Goal: Information Seeking & Learning: Find specific fact

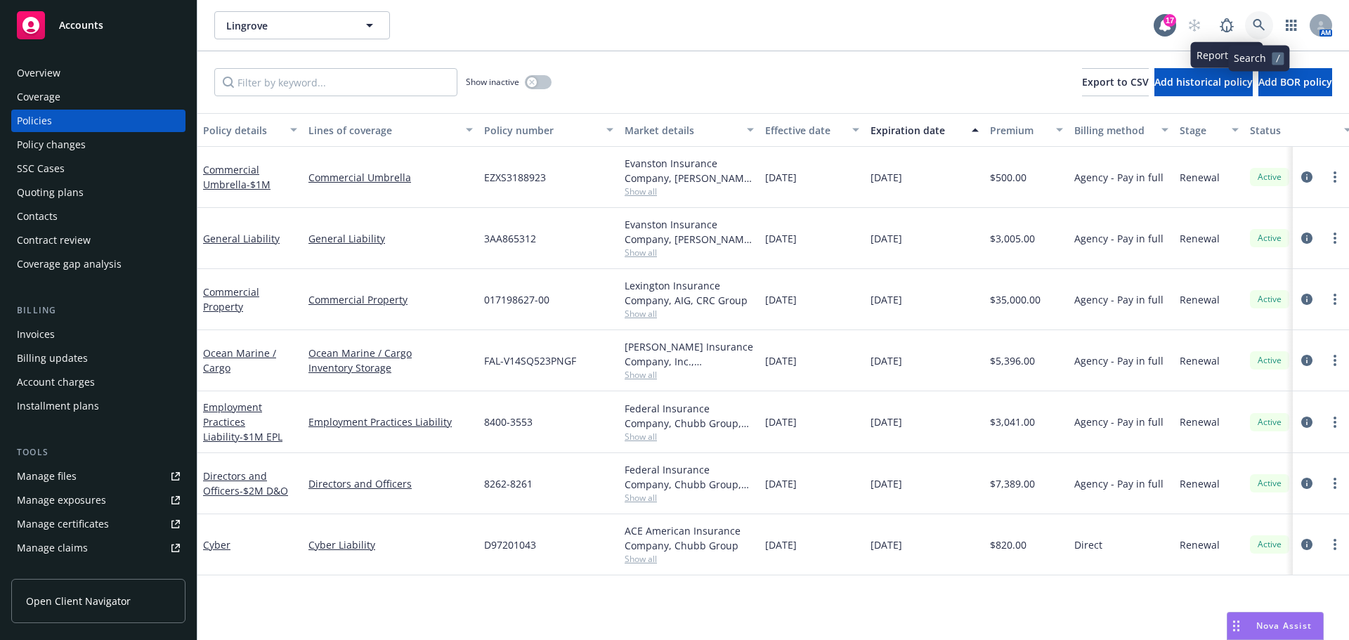
click at [1258, 19] on icon at bounding box center [1259, 25] width 13 height 13
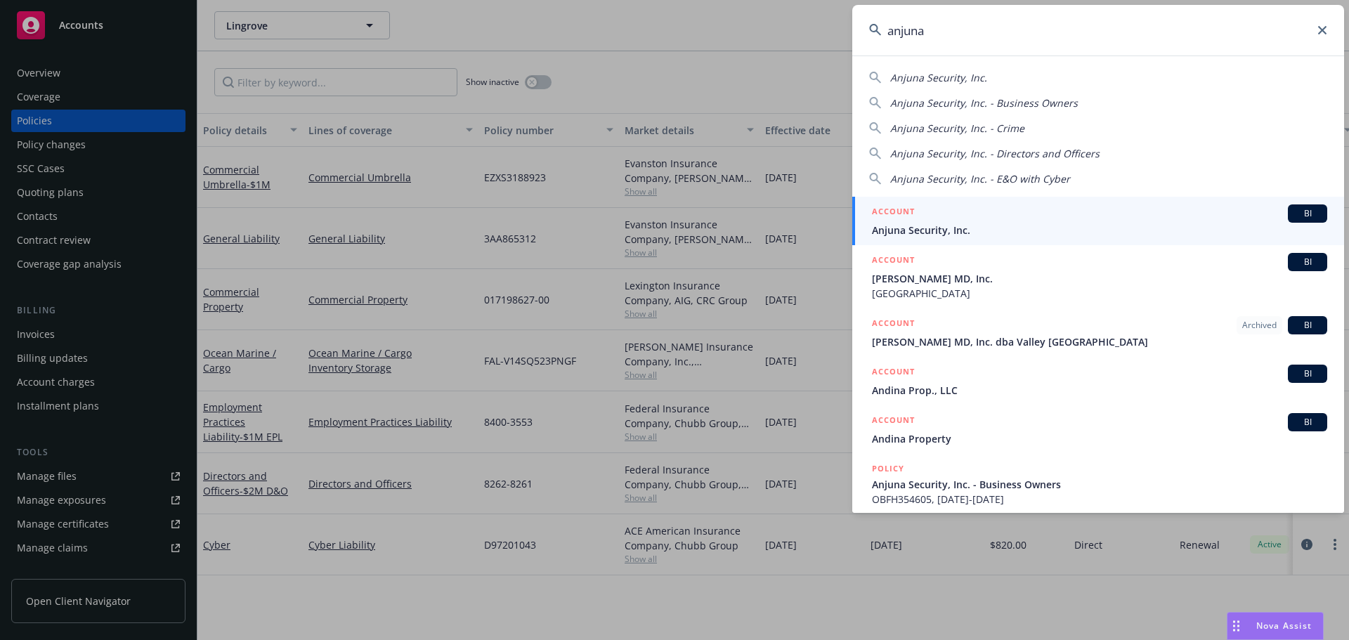
type input "anjuna"
click at [891, 210] on h5 "ACCOUNT" at bounding box center [893, 212] width 43 height 17
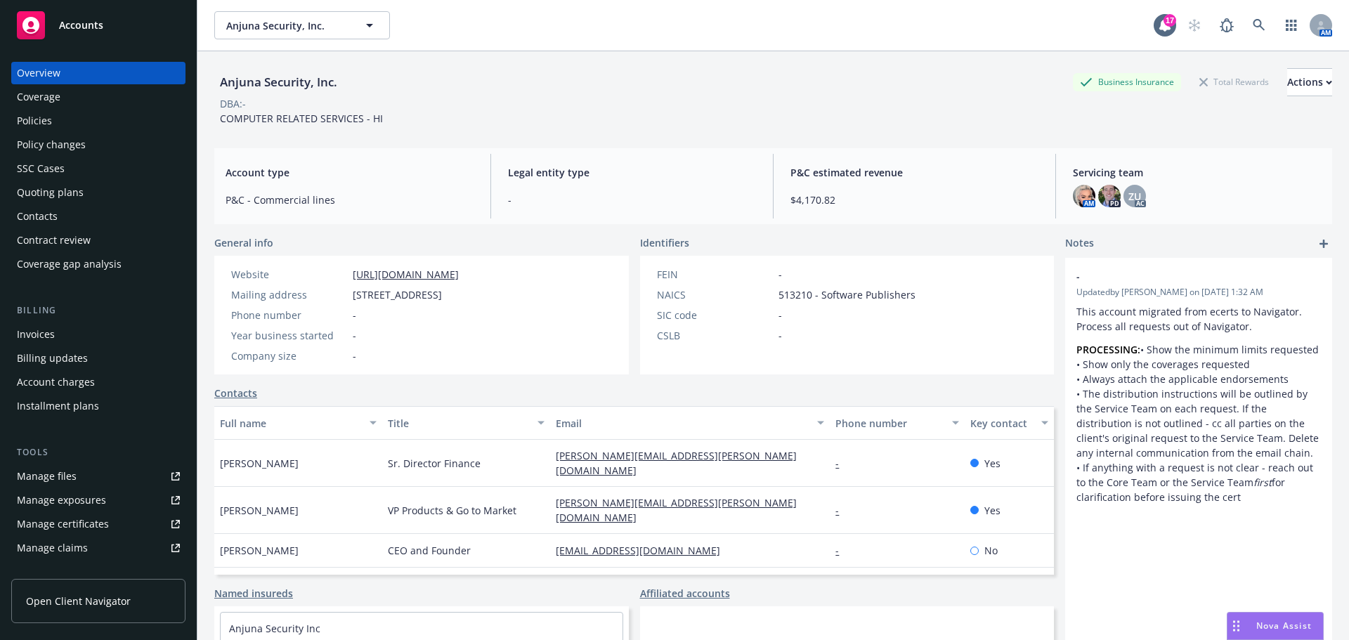
click at [104, 192] on div "Quoting plans" at bounding box center [98, 192] width 163 height 22
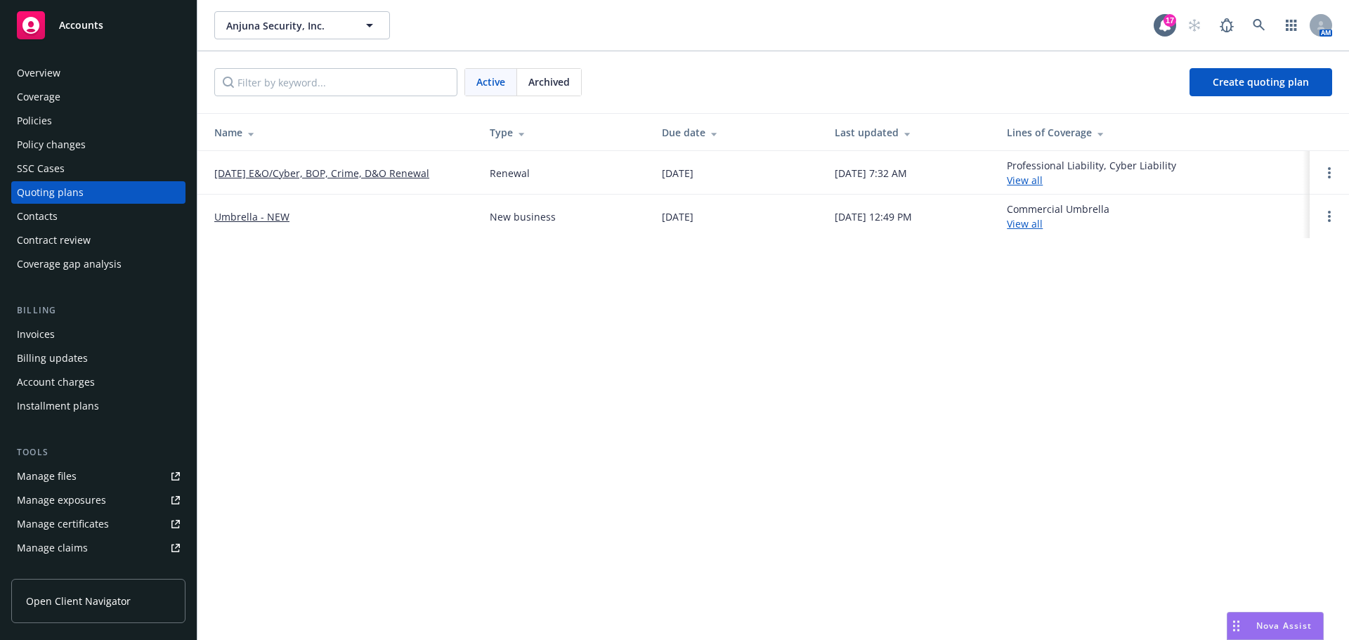
click at [298, 174] on link "09/01/25 E&O/Cyber, BOP, Crime, D&O Renewal" at bounding box center [321, 173] width 215 height 15
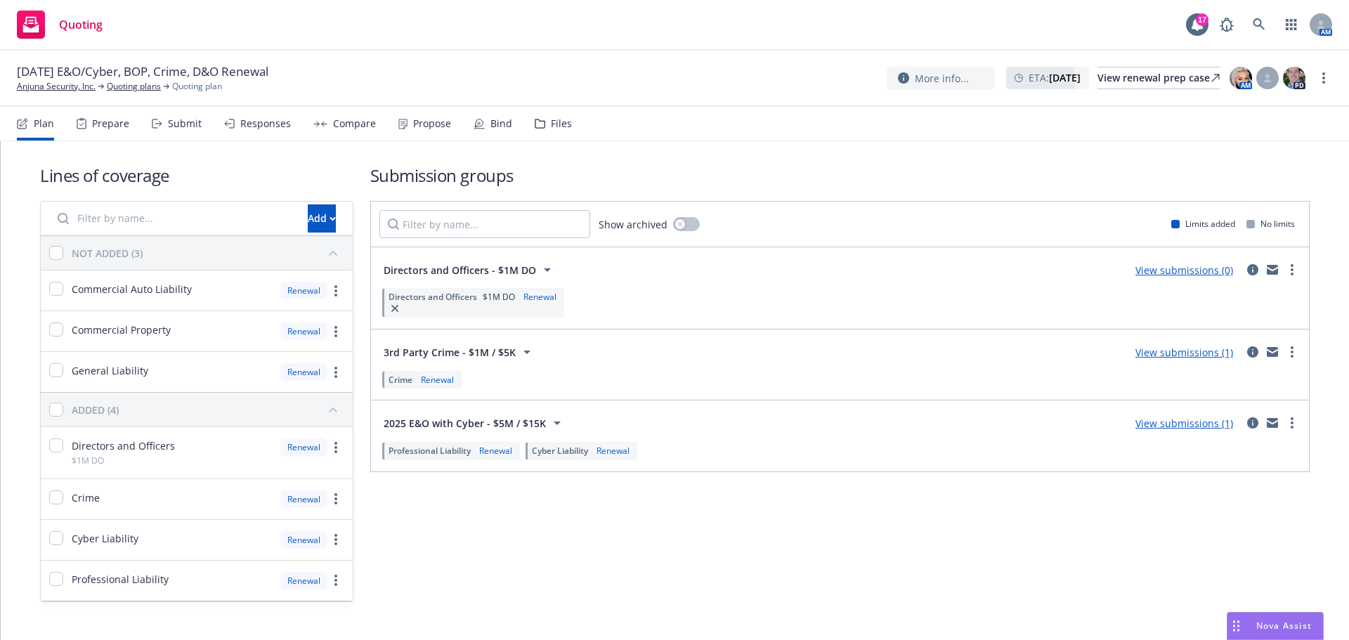
click at [175, 122] on div "Submit" at bounding box center [185, 123] width 34 height 11
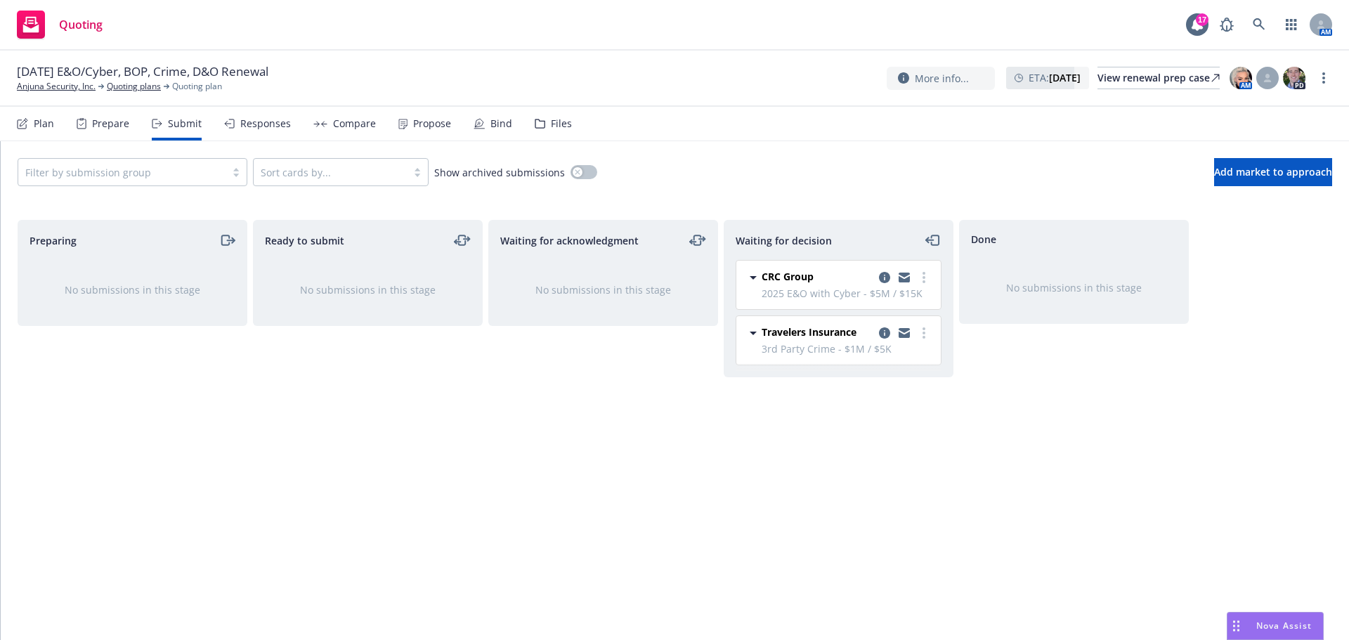
click at [552, 121] on div "Files" at bounding box center [561, 123] width 21 height 11
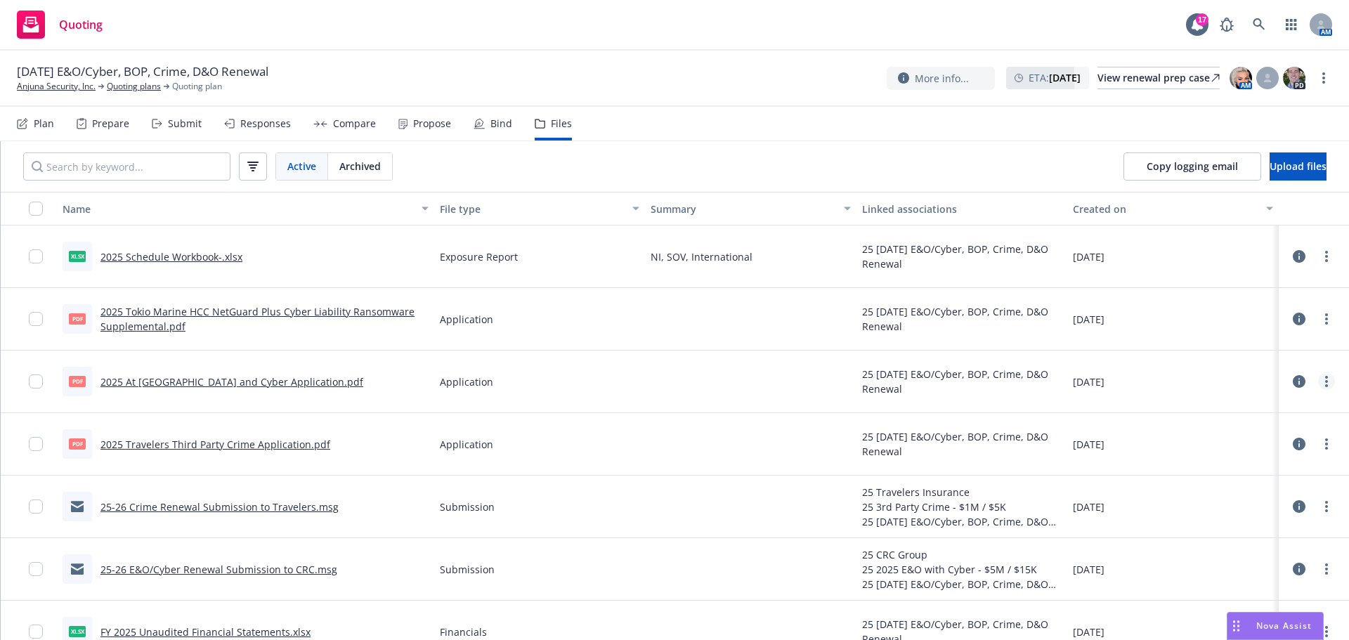
click at [1319, 378] on link "more" at bounding box center [1326, 381] width 17 height 17
click at [1180, 377] on div "08/06/2025" at bounding box center [1172, 382] width 211 height 63
click at [1325, 259] on icon "more" at bounding box center [1326, 256] width 3 height 11
click at [1251, 275] on link "Archive" at bounding box center [1254, 285] width 140 height 28
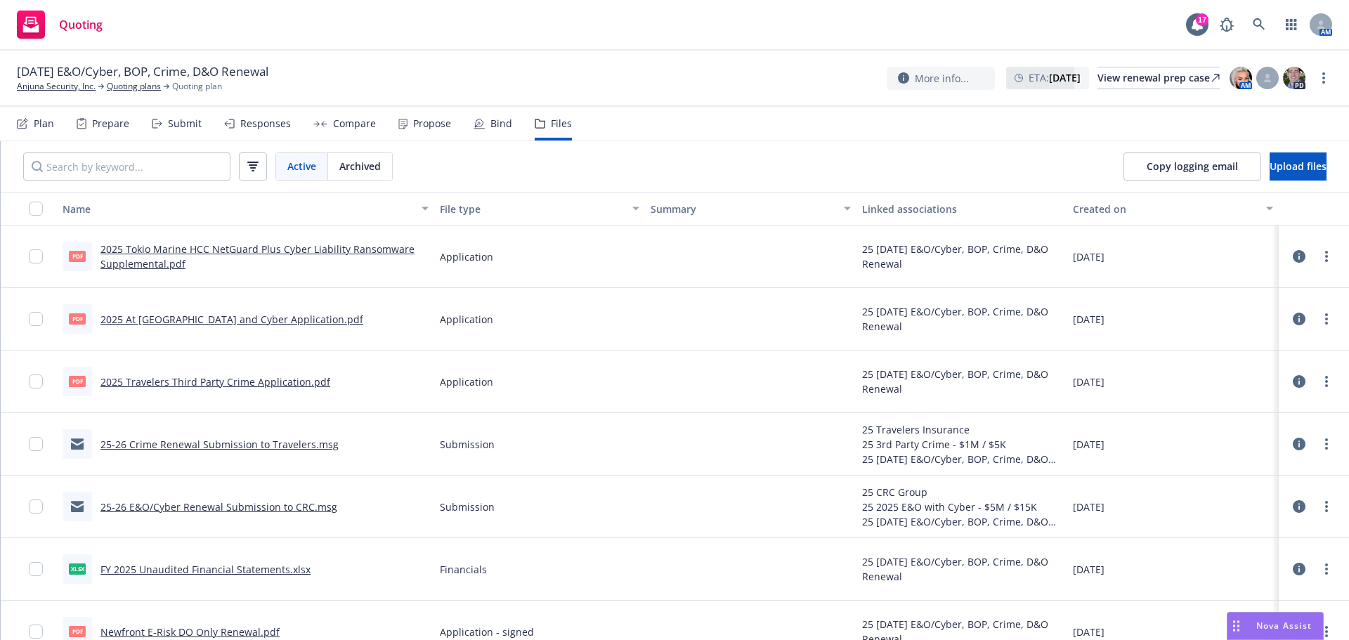
click at [351, 161] on span "Archived" at bounding box center [359, 166] width 41 height 15
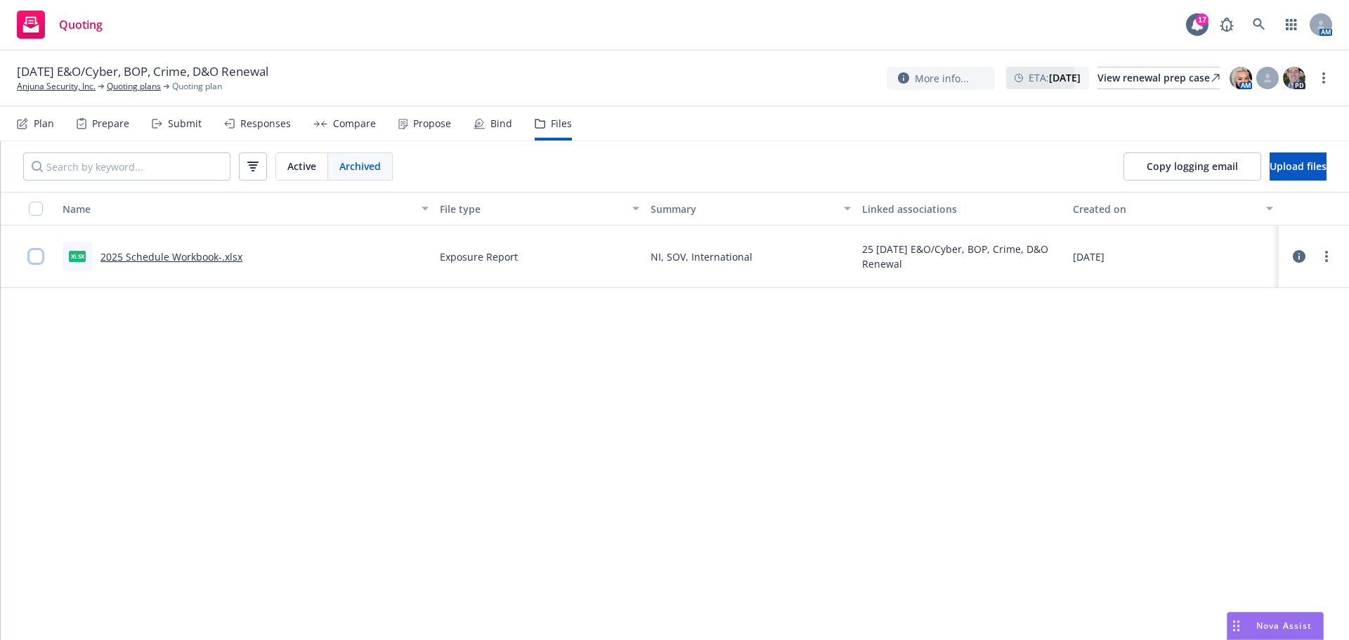
click at [37, 254] on input "checkbox" at bounding box center [36, 256] width 14 height 14
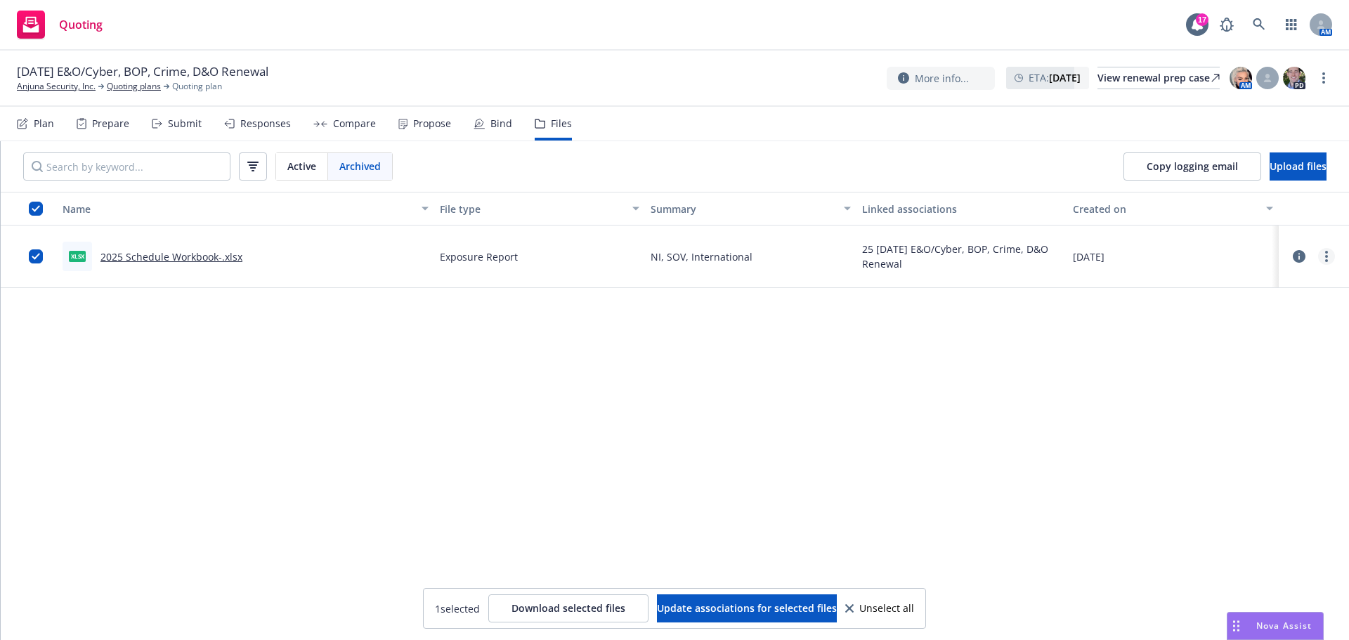
click at [1327, 258] on icon "more" at bounding box center [1326, 256] width 3 height 11
click at [1272, 290] on link "Unarchive" at bounding box center [1264, 285] width 140 height 28
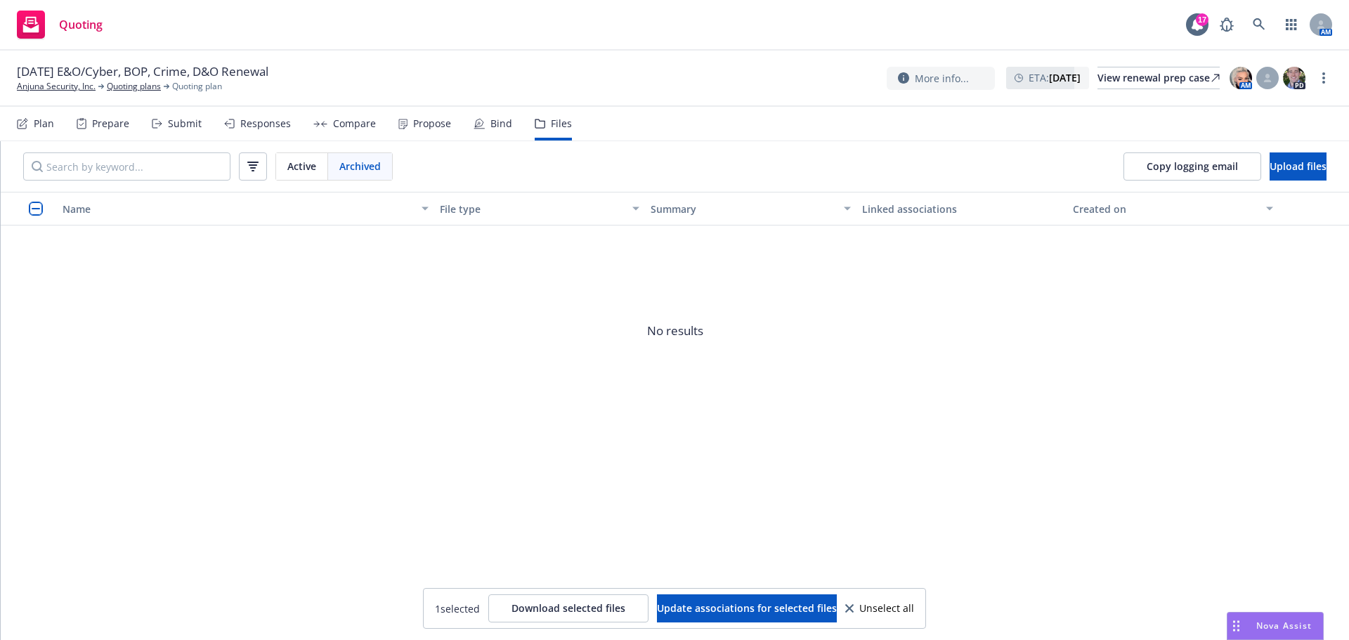
click at [556, 126] on div "Files" at bounding box center [561, 123] width 21 height 11
click at [537, 99] on div "09/01/25 E&O/Cyber, BOP, Crime, D&O Renewal Anjuna Security, Inc. Quoting plans…" at bounding box center [674, 79] width 1349 height 56
click at [1253, 19] on icon at bounding box center [1259, 24] width 13 height 13
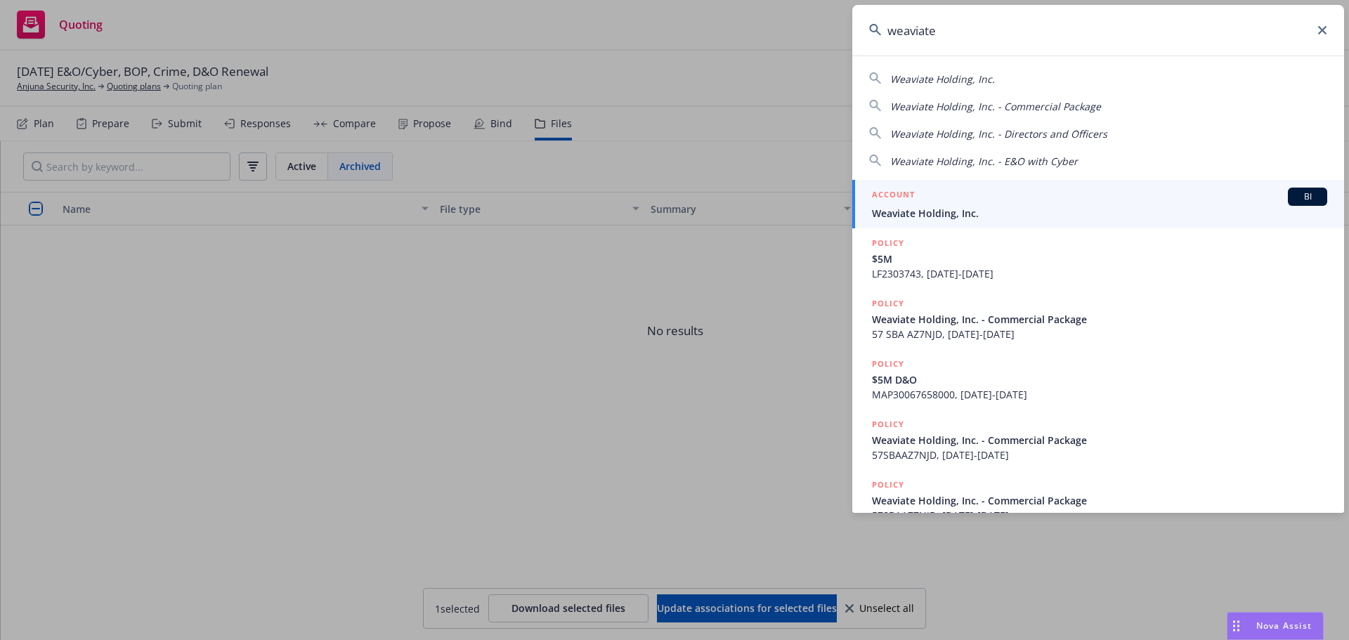
type input "weaviate"
click at [996, 214] on span "Weaviate Holding, Inc." at bounding box center [1099, 213] width 455 height 15
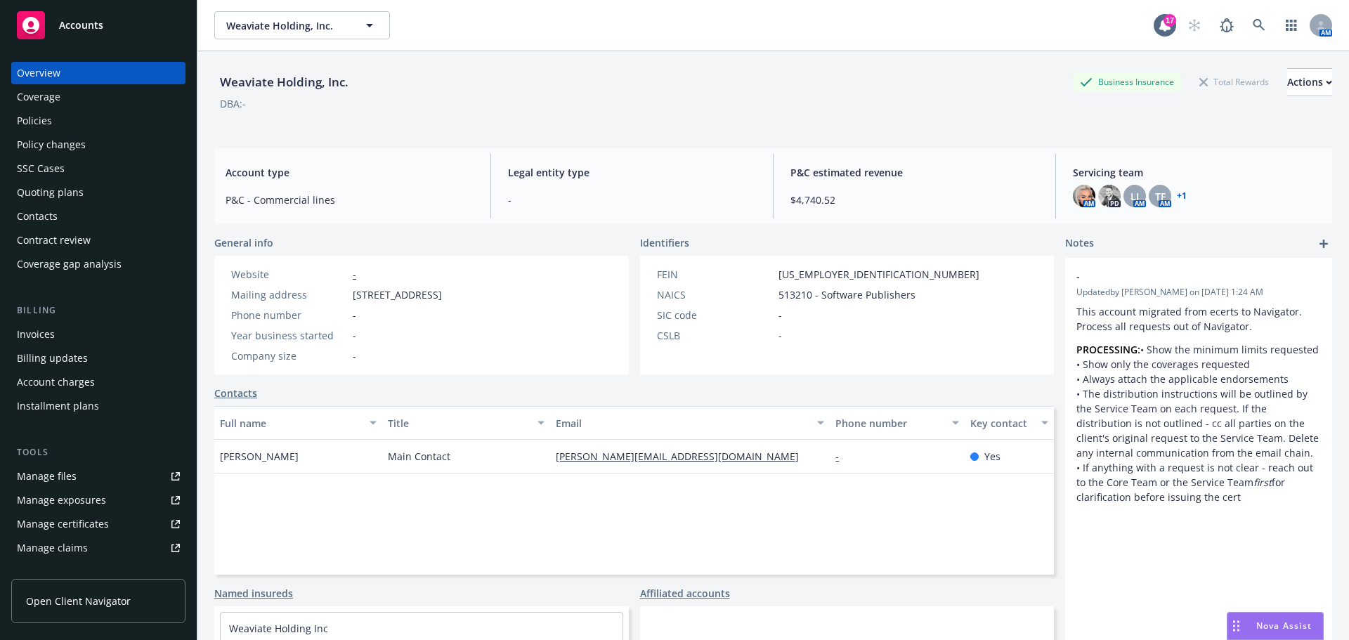
click at [44, 124] on div "Policies" at bounding box center [34, 121] width 35 height 22
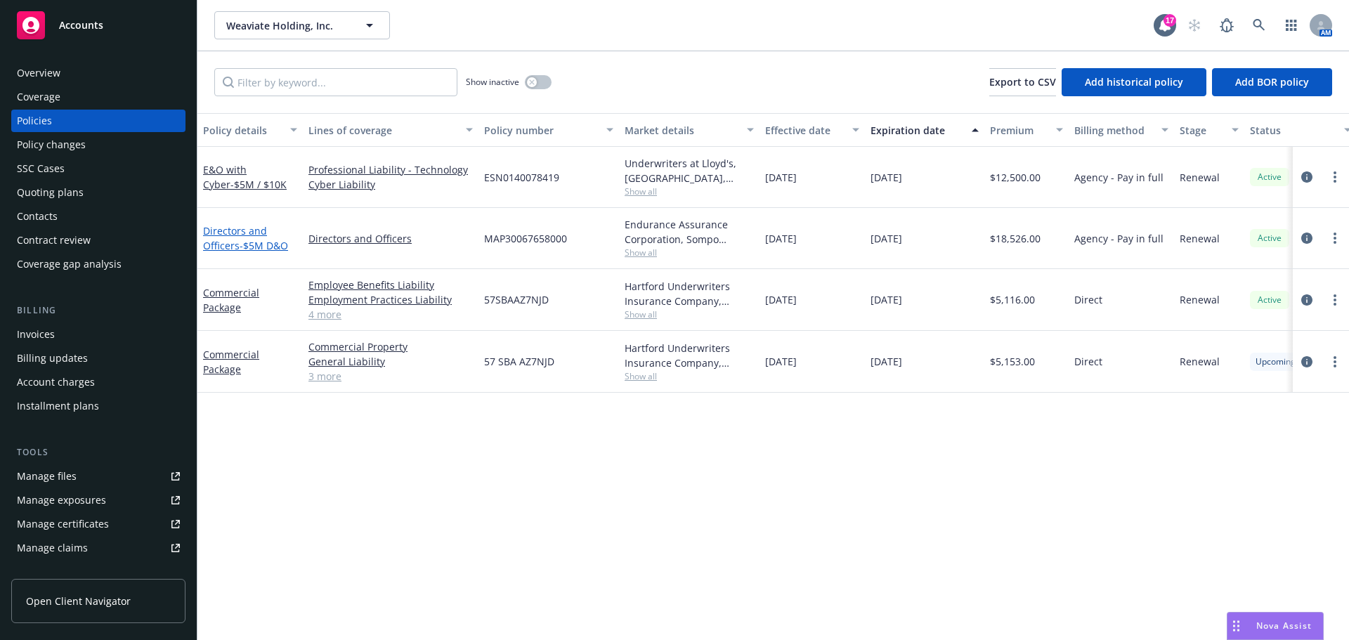
click at [247, 247] on span "- $5M D&O" at bounding box center [264, 245] width 48 height 13
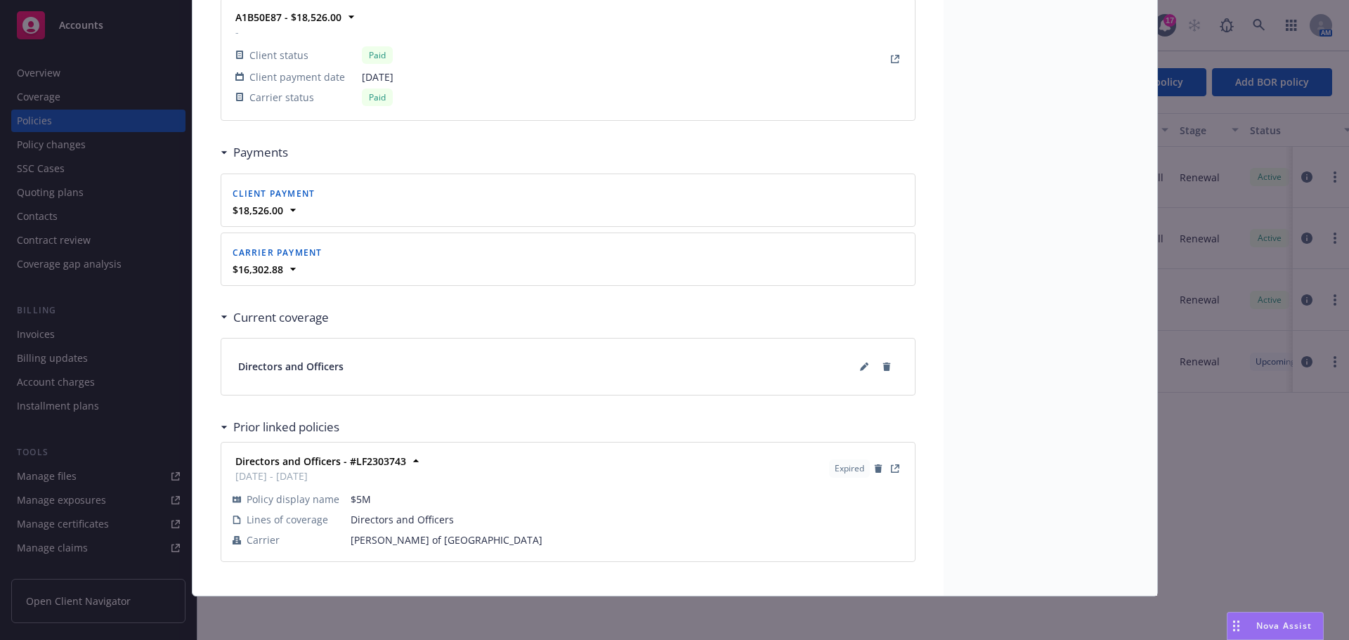
scroll to position [1310, 0]
click at [857, 370] on button at bounding box center [864, 365] width 22 height 22
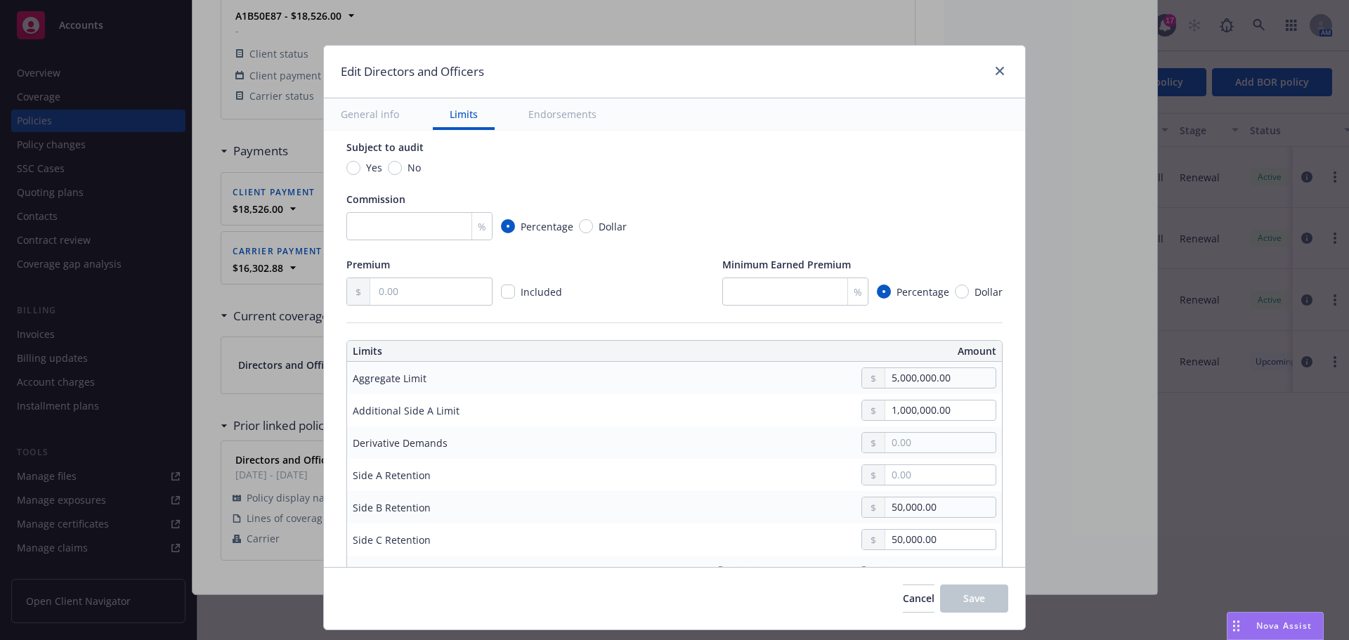
scroll to position [0, 0]
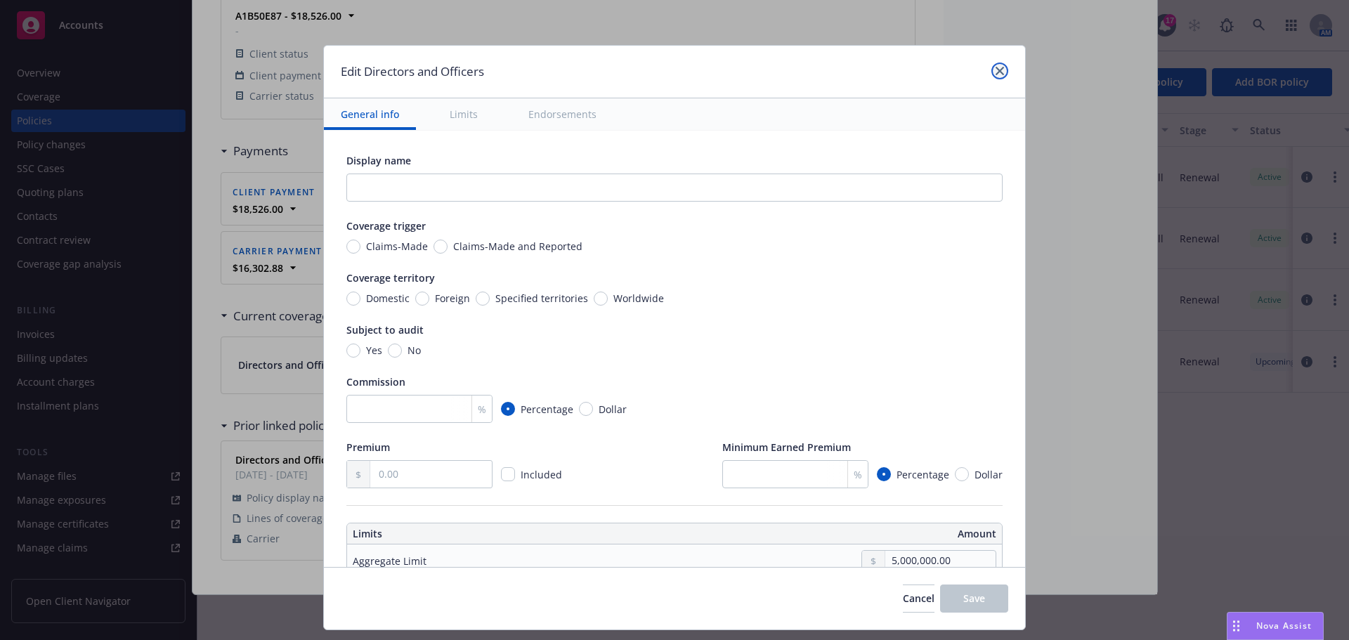
click at [997, 66] on link "close" at bounding box center [999, 71] width 17 height 17
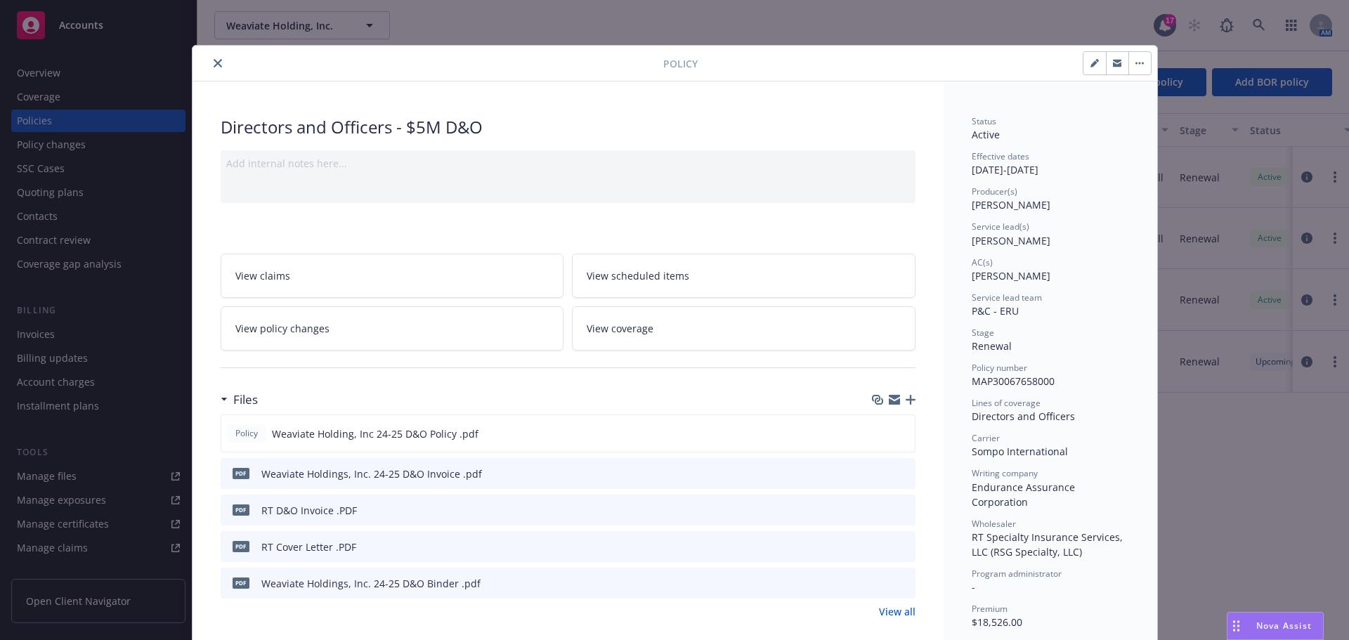
click at [215, 64] on icon "close" at bounding box center [218, 63] width 8 height 8
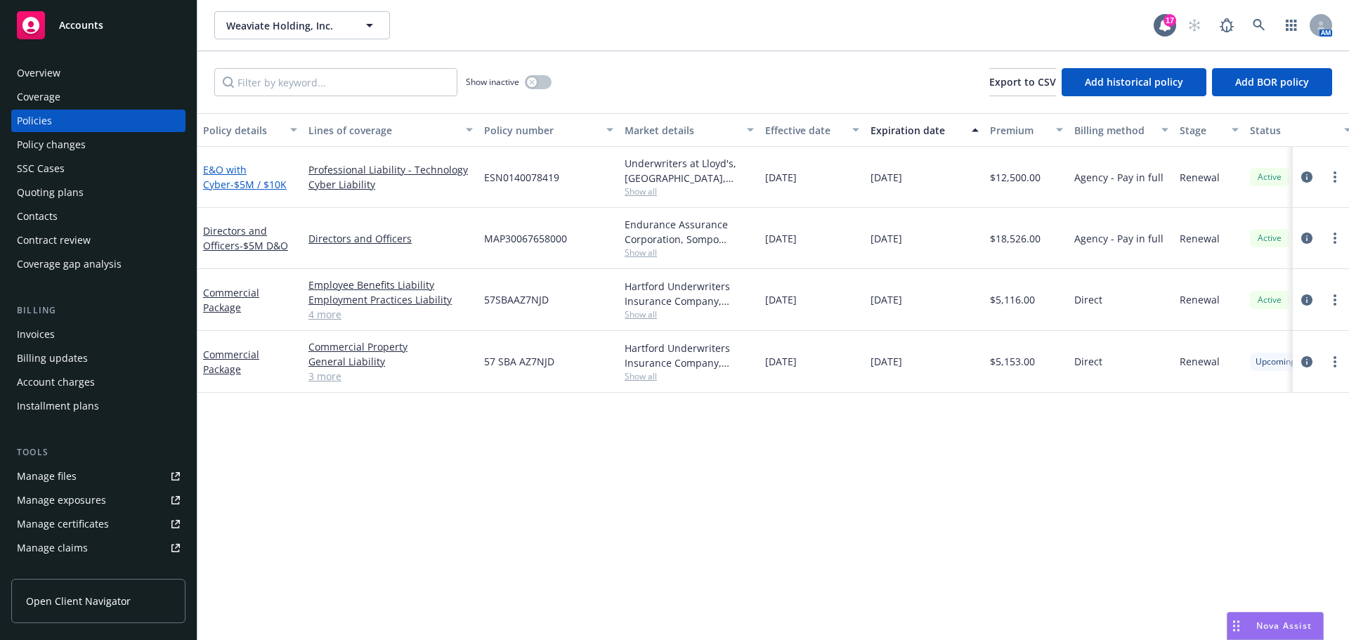
click at [237, 187] on span "- $5M / $10K" at bounding box center [258, 184] width 56 height 13
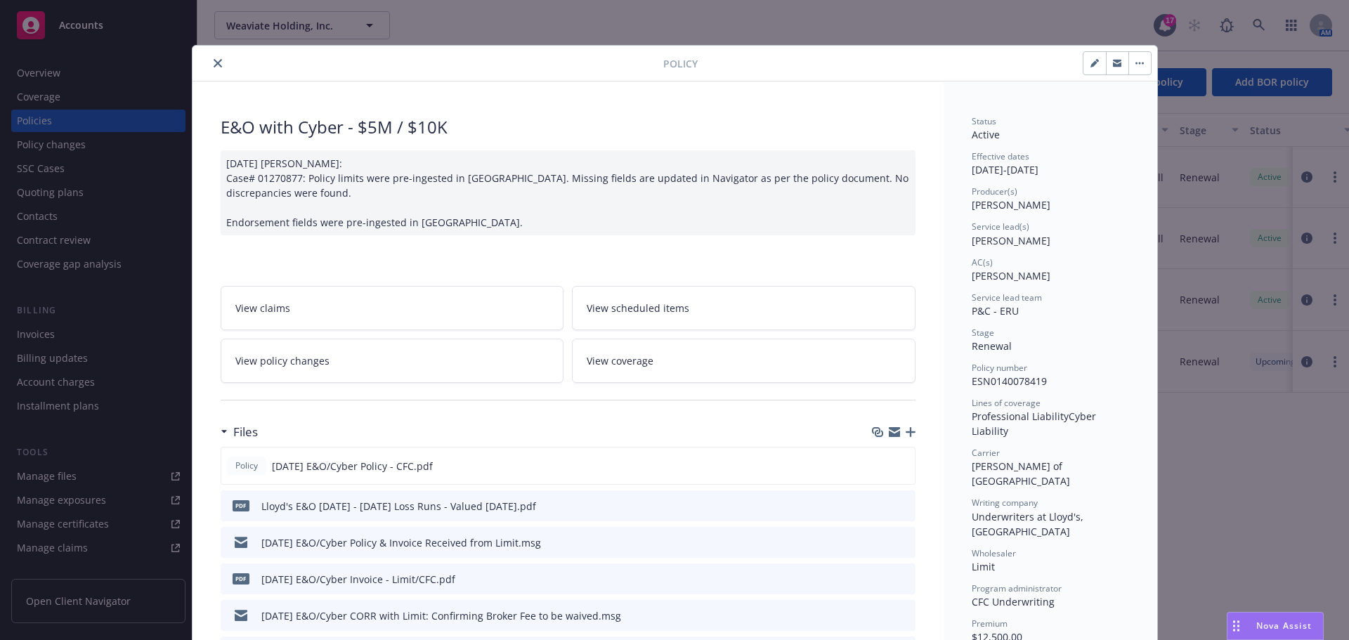
click at [219, 65] on button "close" at bounding box center [217, 63] width 17 height 17
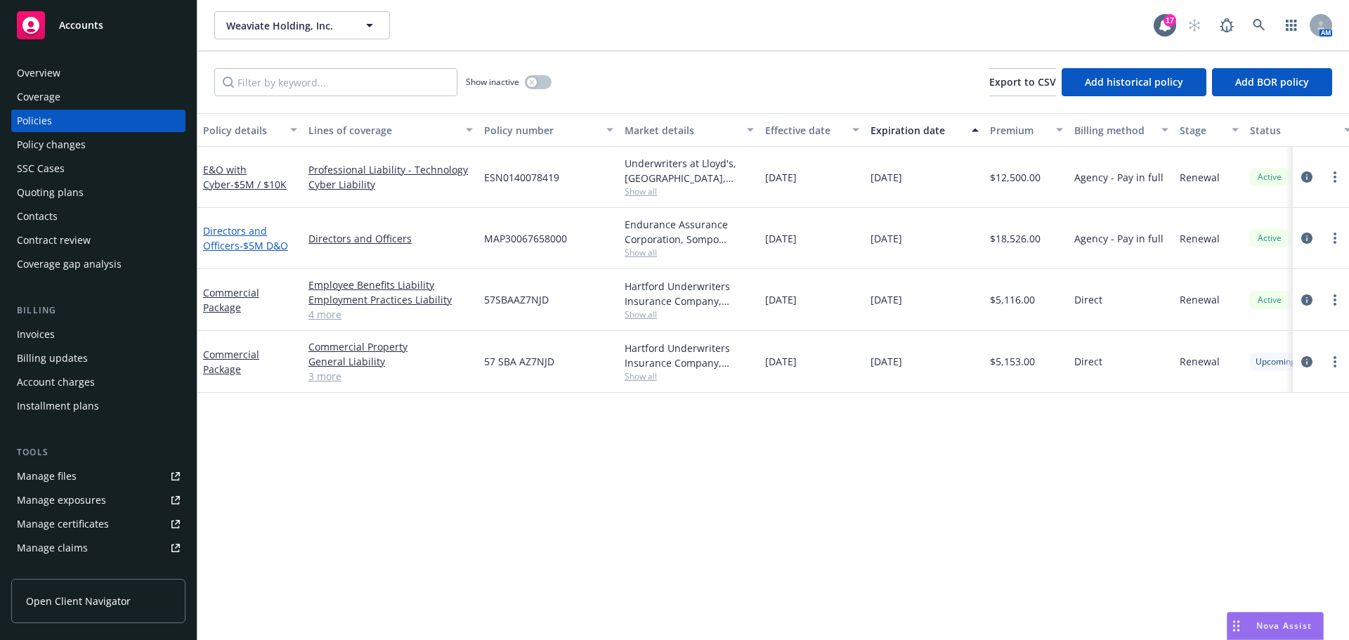
click at [221, 235] on link "Directors and Officers - $5M D&O" at bounding box center [245, 238] width 85 height 28
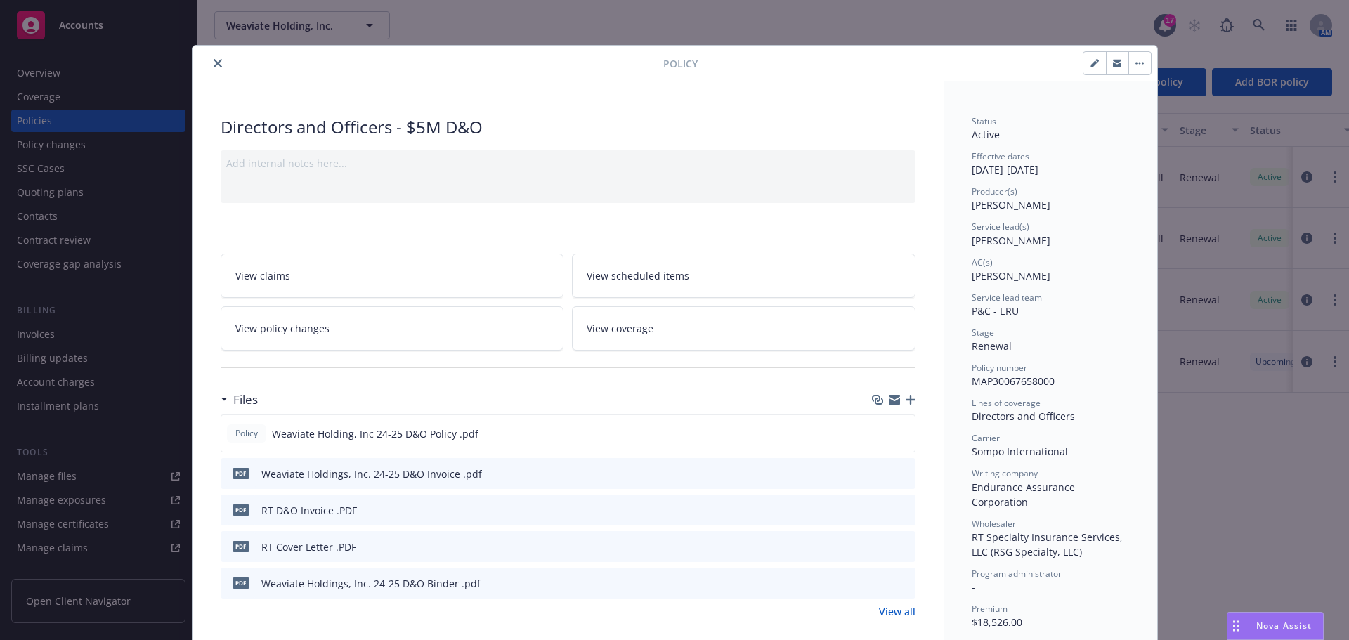
click at [1272, 630] on span "Nova Assist" at bounding box center [1284, 626] width 56 height 12
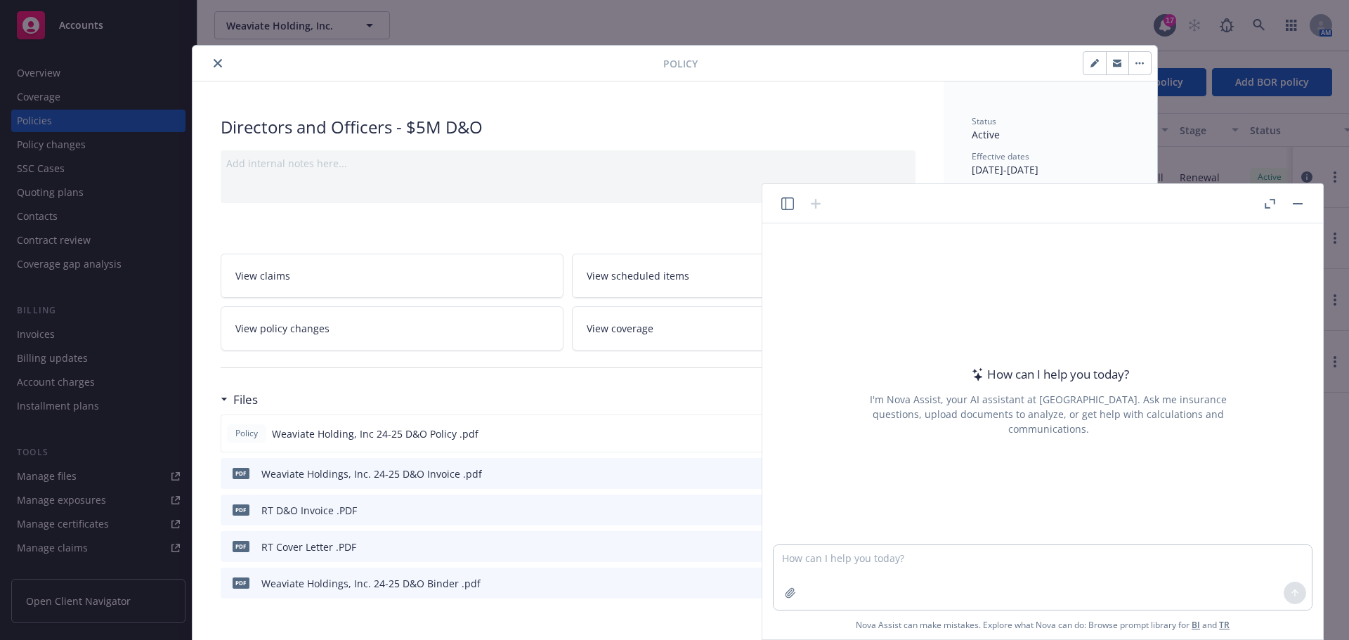
click at [1227, 612] on button "Nova Assist" at bounding box center [1275, 626] width 97 height 28
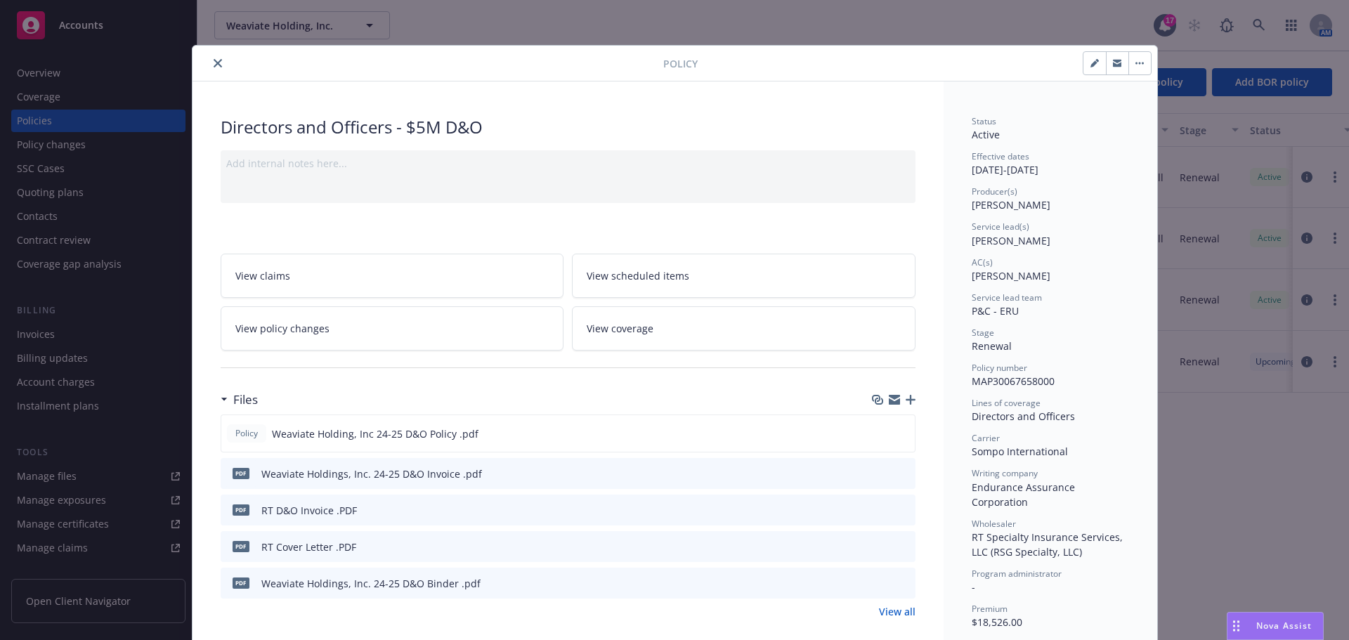
click at [1265, 618] on div "Nova Assist" at bounding box center [1275, 626] width 96 height 27
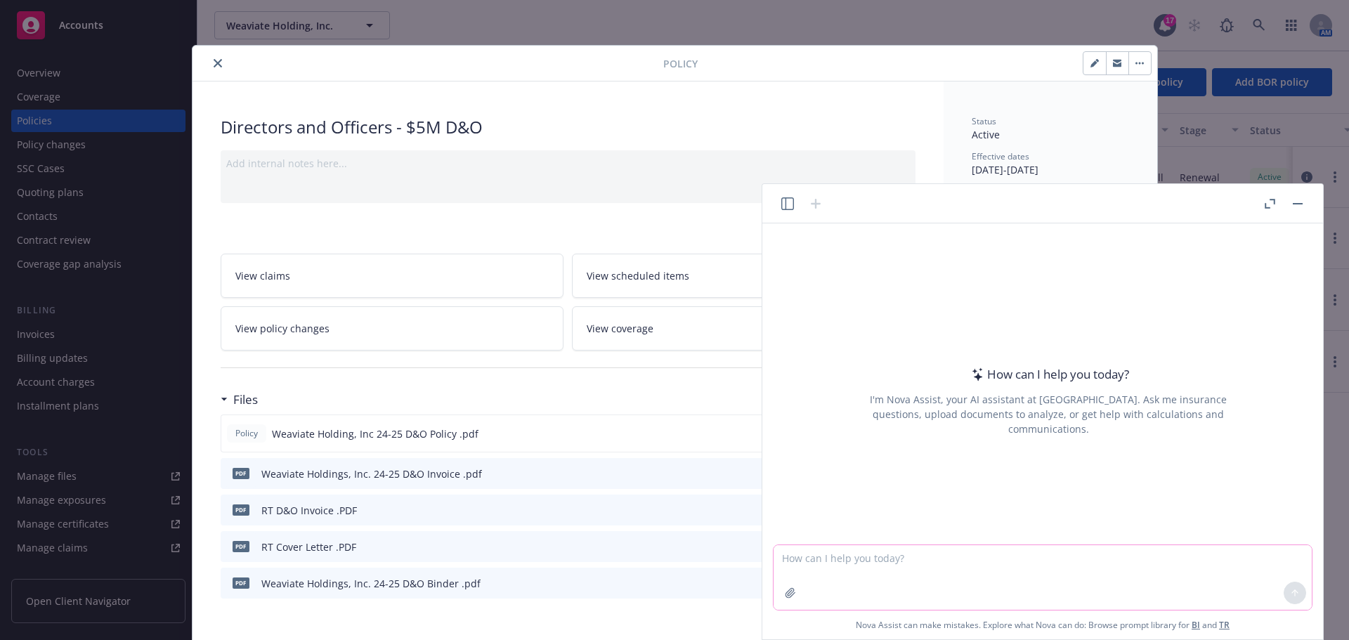
click at [1009, 570] on textarea at bounding box center [1043, 577] width 538 height 65
type textarea "what is the percentage increase from 200,000 to 3,000,000"
